Goal: Use online tool/utility

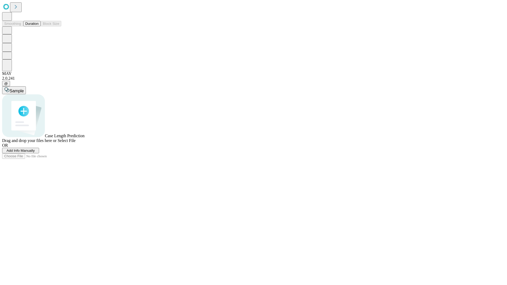
click at [39, 26] on button "Duration" at bounding box center [31, 24] width 17 height 6
click at [35, 153] on span "Add Info Manually" at bounding box center [21, 151] width 28 height 4
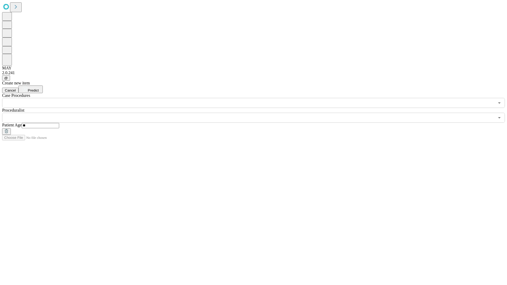
type input "**"
click at [257, 113] on input "text" at bounding box center [248, 118] width 493 height 10
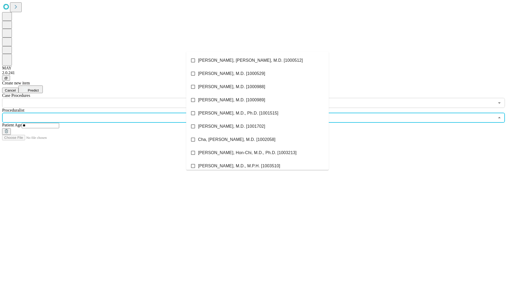
click at [258, 61] on li "[PERSON_NAME], [PERSON_NAME], M.D. [1000512]" at bounding box center [257, 60] width 143 height 13
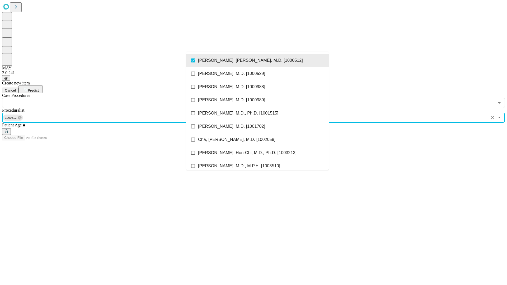
click at [111, 98] on input "text" at bounding box center [248, 103] width 493 height 10
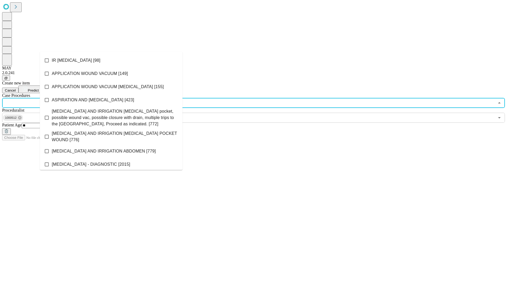
click at [111, 61] on li "IR [MEDICAL_DATA] [98]" at bounding box center [111, 60] width 143 height 13
click at [39, 89] on span "Predict" at bounding box center [33, 91] width 11 height 4
